Goal: Task Accomplishment & Management: Manage account settings

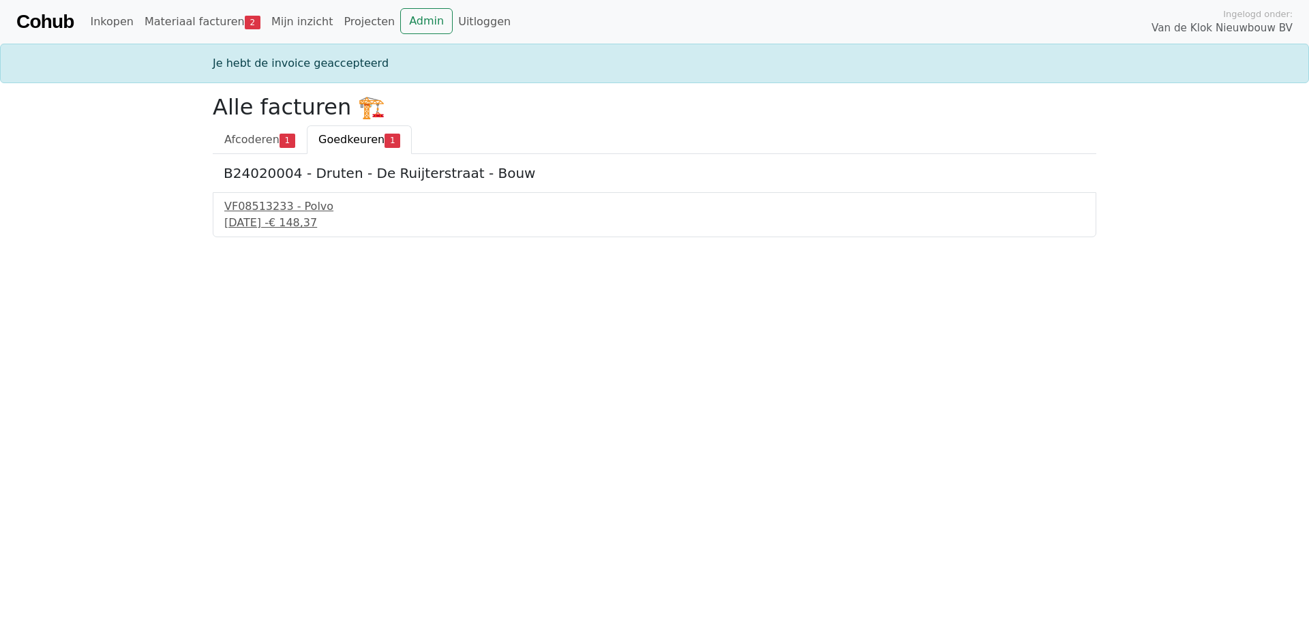
click at [333, 141] on span "Goedkeuren" at bounding box center [351, 139] width 66 height 13
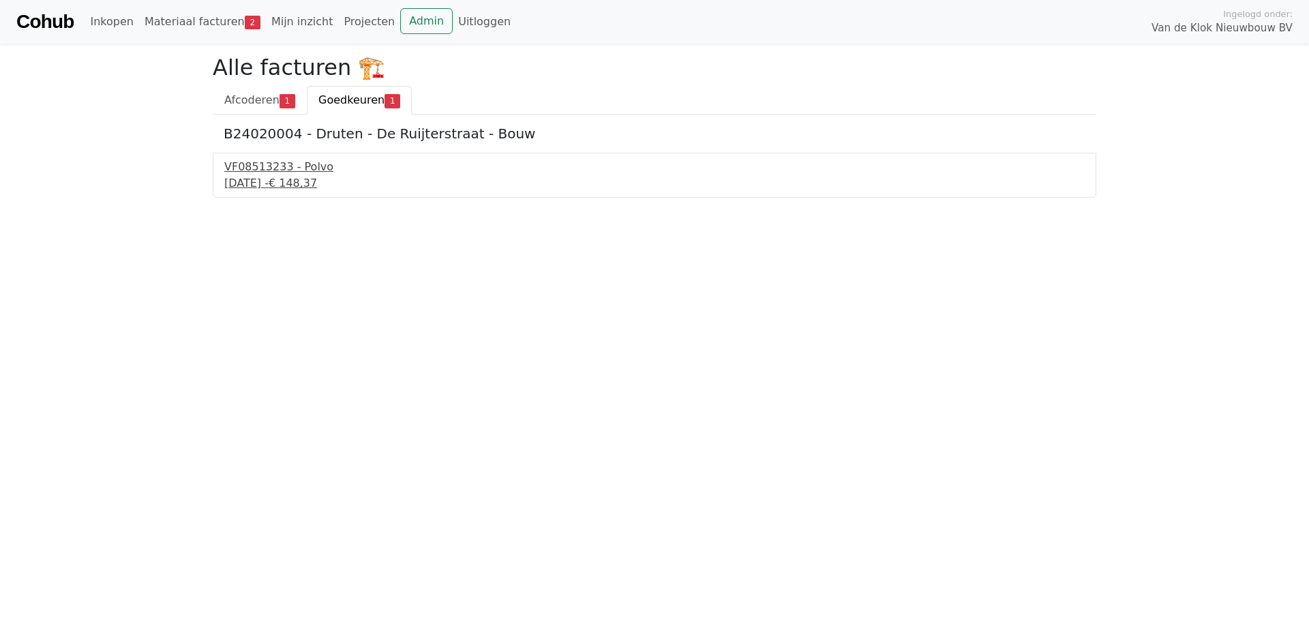
click at [262, 167] on div "VF08513233 - Polvo" at bounding box center [654, 167] width 860 height 16
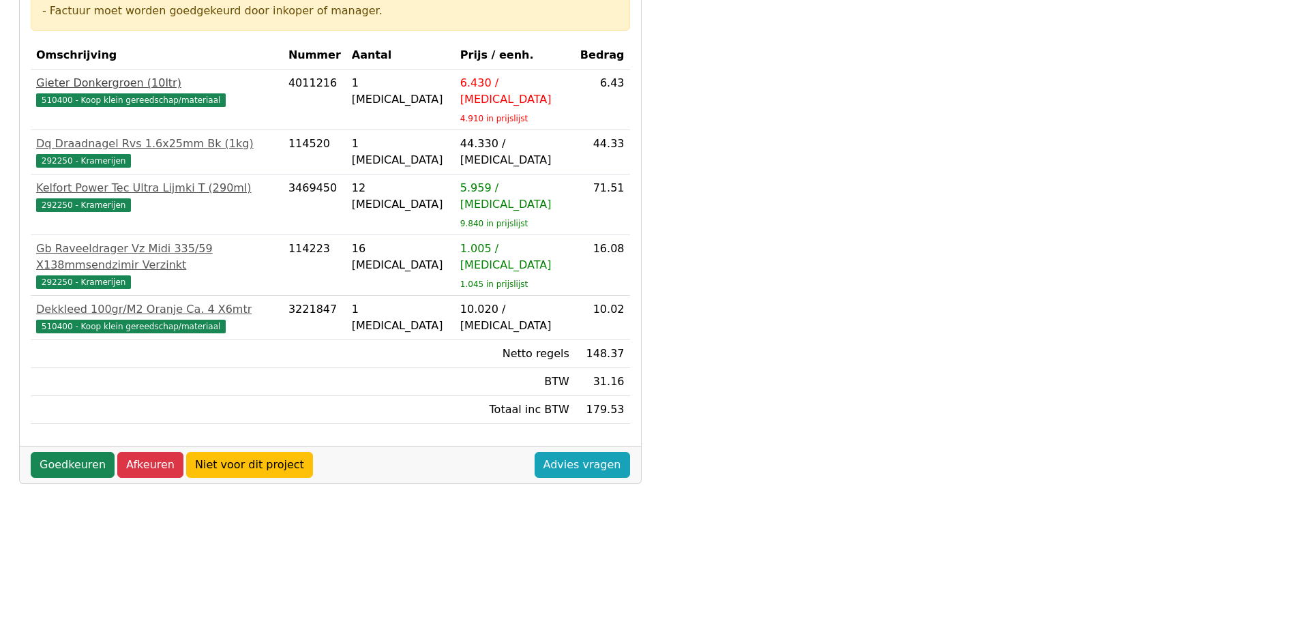
scroll to position [390, 0]
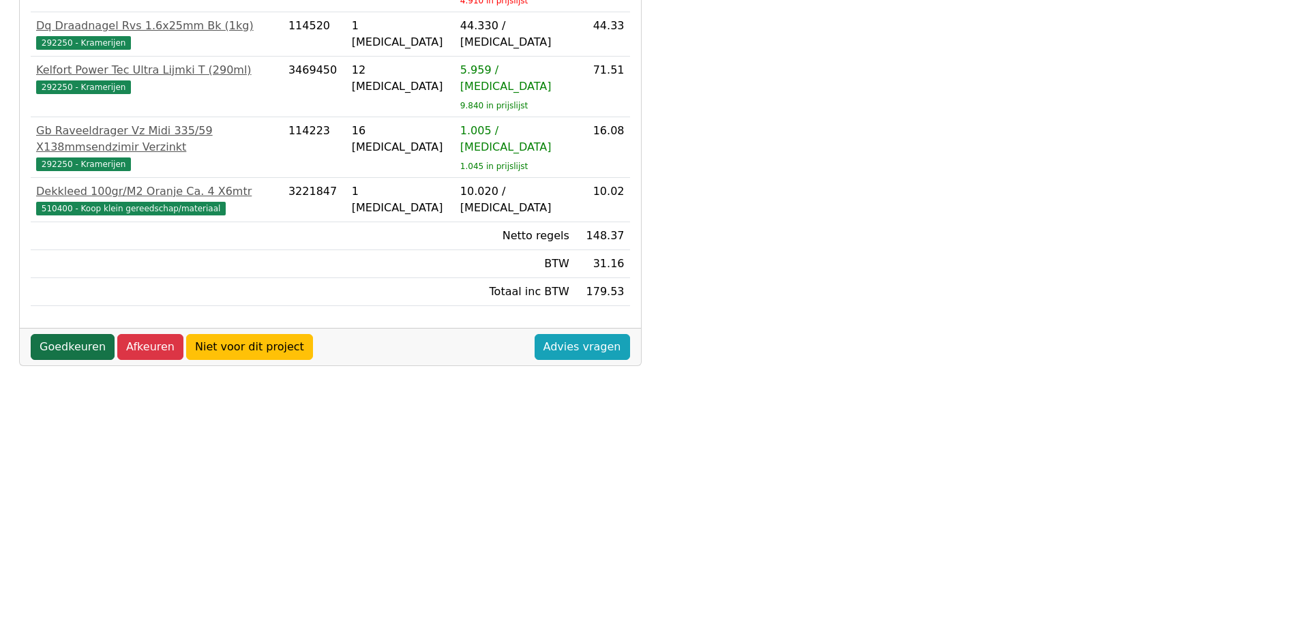
click at [66, 334] on link "Goedkeuren" at bounding box center [73, 347] width 84 height 26
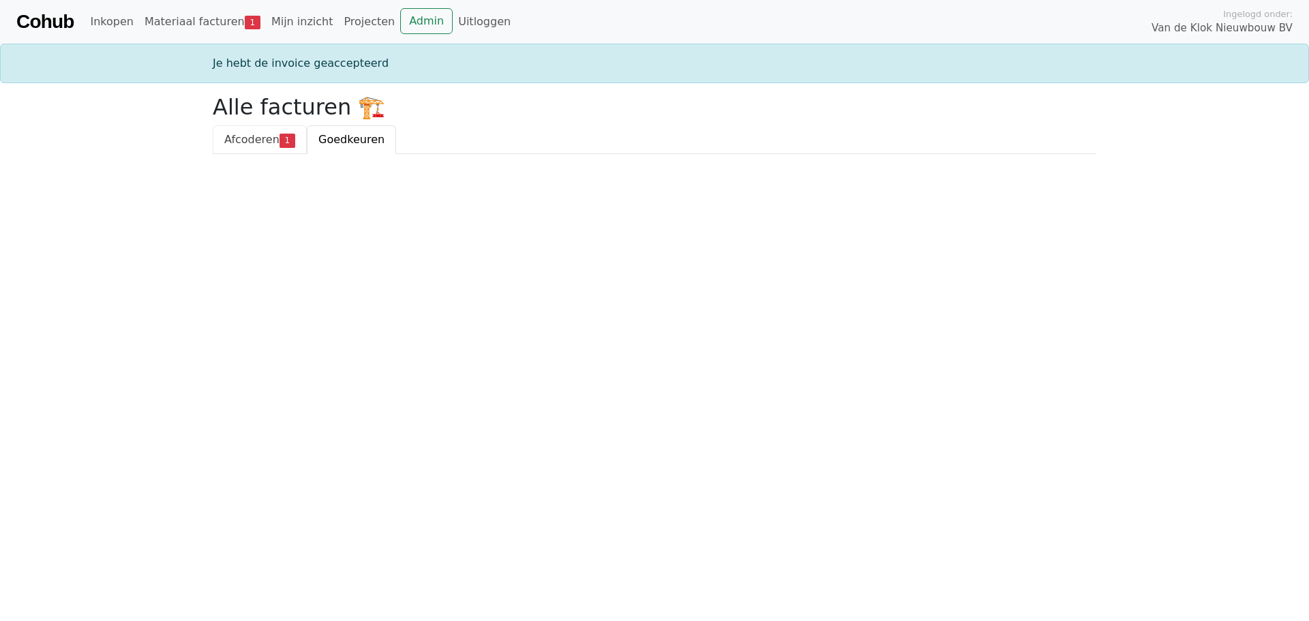
click at [250, 140] on span "Afcoderen" at bounding box center [251, 139] width 55 height 13
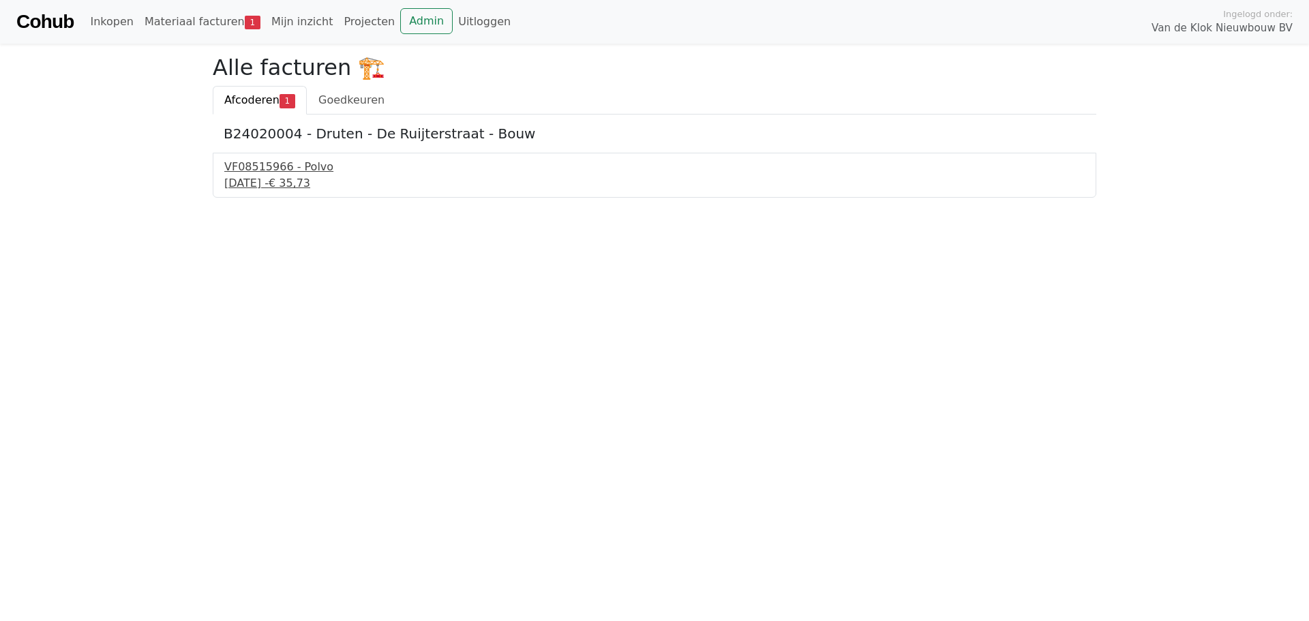
click at [259, 184] on div "[DATE] - € 35,73" at bounding box center [654, 183] width 860 height 16
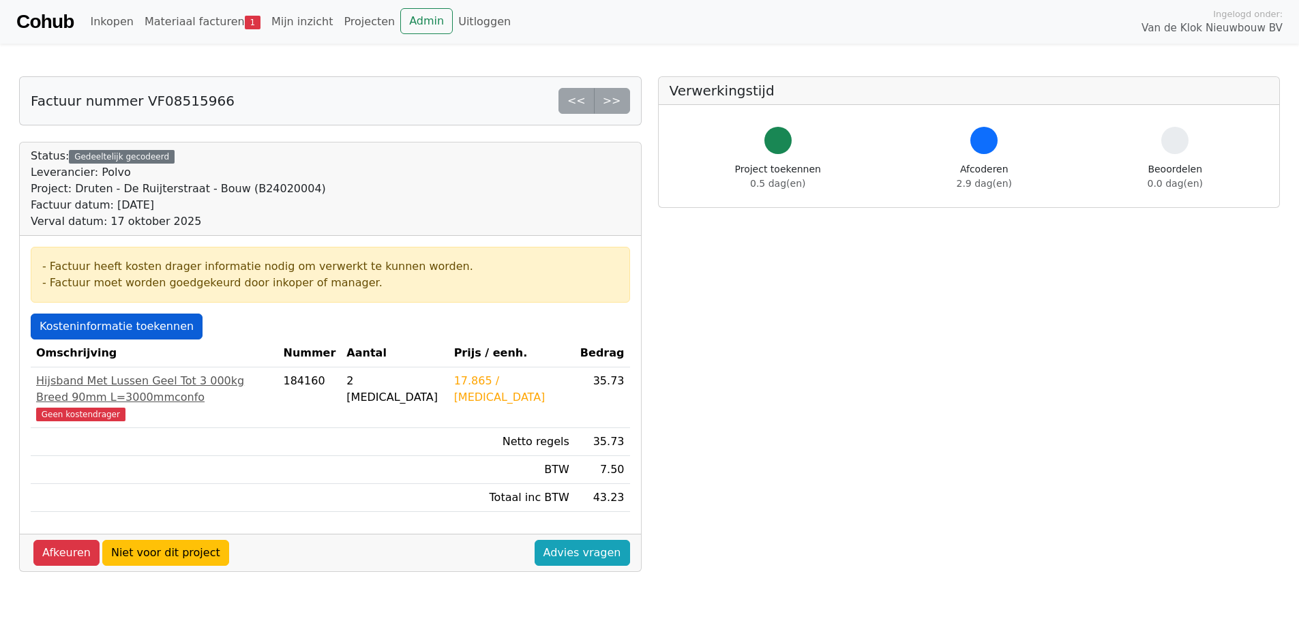
click at [109, 330] on link "Kosteninformatie toekennen" at bounding box center [117, 327] width 172 height 26
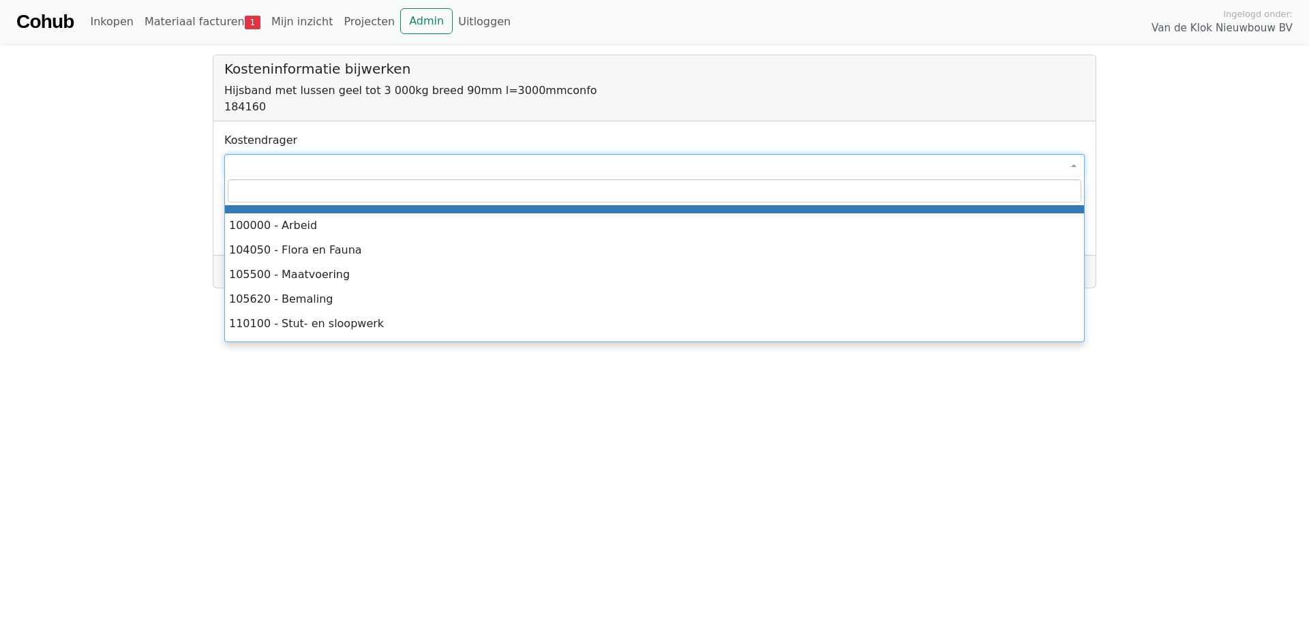
click at [253, 164] on span at bounding box center [654, 165] width 860 height 23
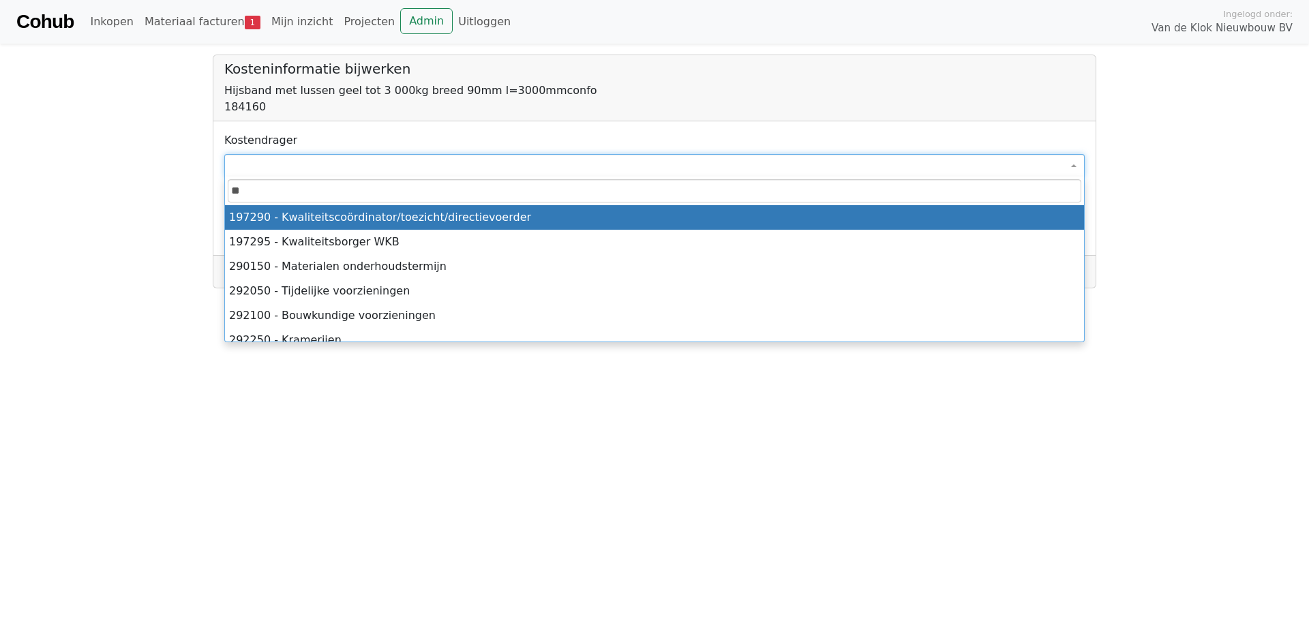
type input "*"
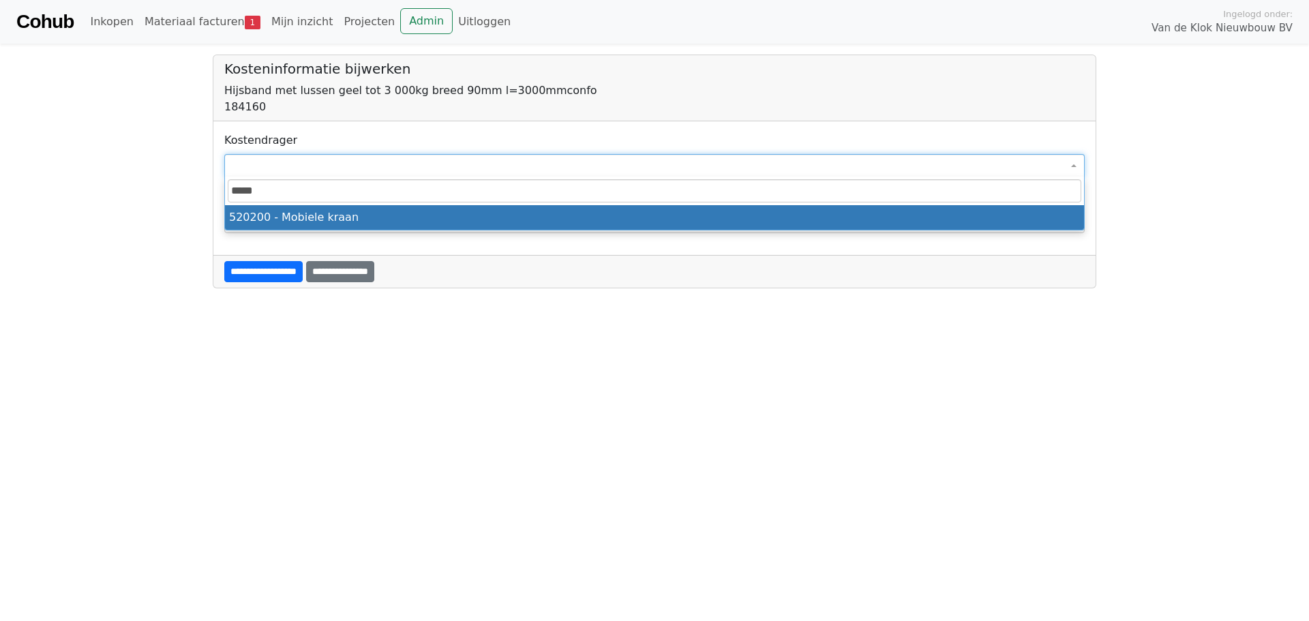
type input "******"
click at [287, 270] on input "**********" at bounding box center [263, 271] width 78 height 21
